Goal: Find specific page/section: Find specific page/section

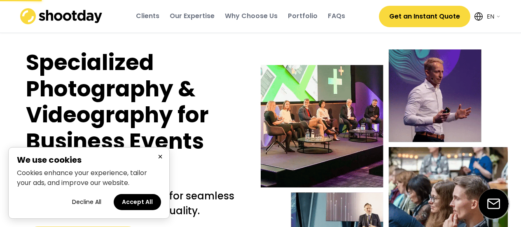
select select ""en""
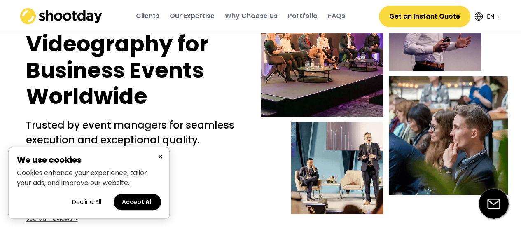
scroll to position [82, 0]
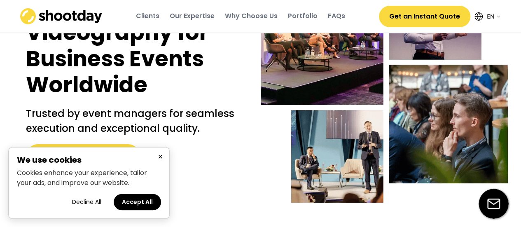
click at [161, 156] on button "×" at bounding box center [160, 157] width 10 height 10
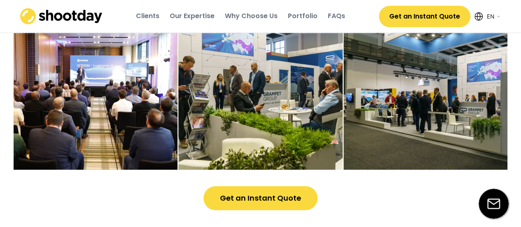
scroll to position [2192, 0]
